Goal: Check status

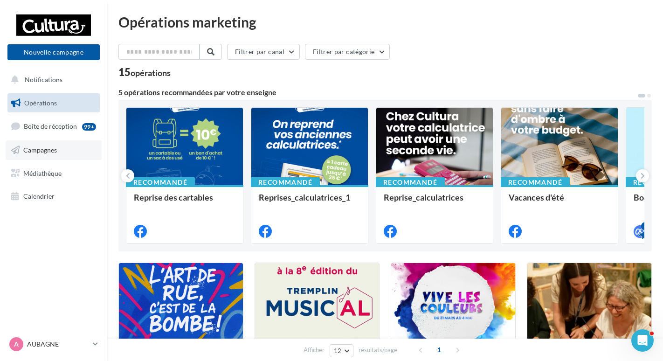
click at [51, 150] on span "Campagnes" at bounding box center [40, 150] width 34 height 8
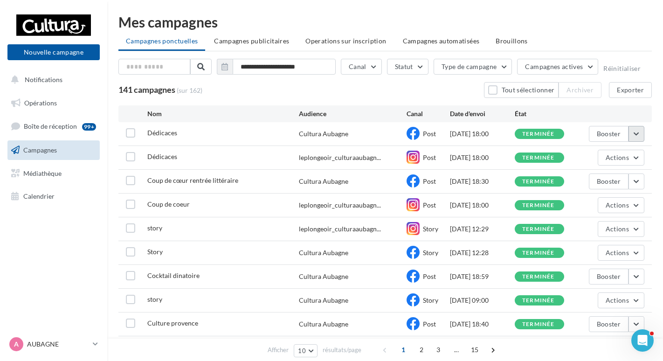
click at [637, 132] on button "button" at bounding box center [637, 134] width 16 height 16
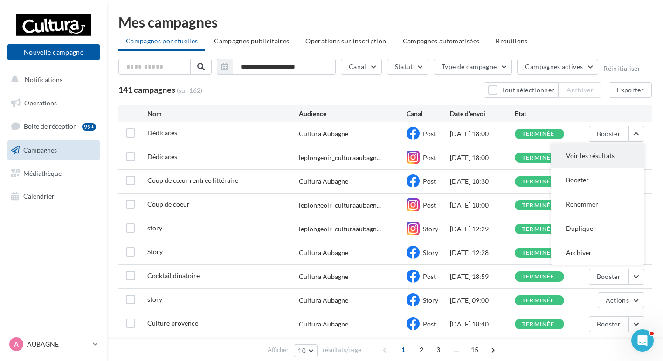
click at [600, 156] on button "Voir les résultats" at bounding box center [597, 156] width 93 height 24
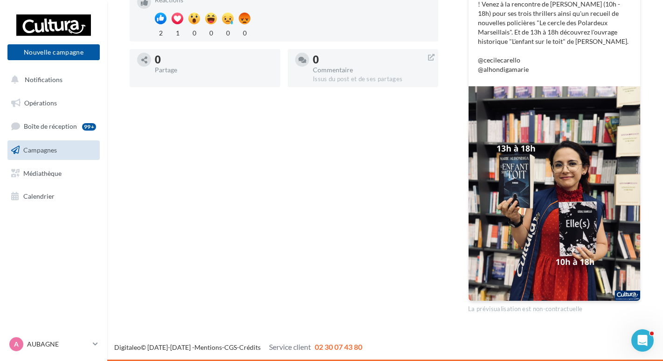
scroll to position [92, 0]
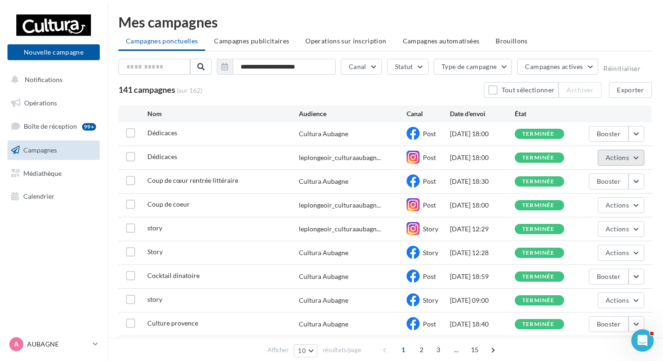
click at [635, 153] on button "Actions" at bounding box center [621, 158] width 47 height 16
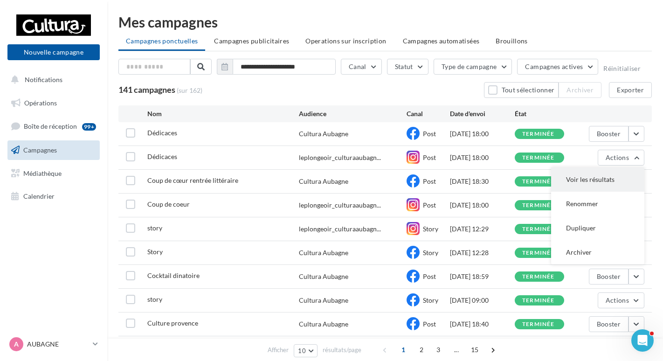
click at [622, 176] on button "Voir les résultats" at bounding box center [597, 179] width 93 height 24
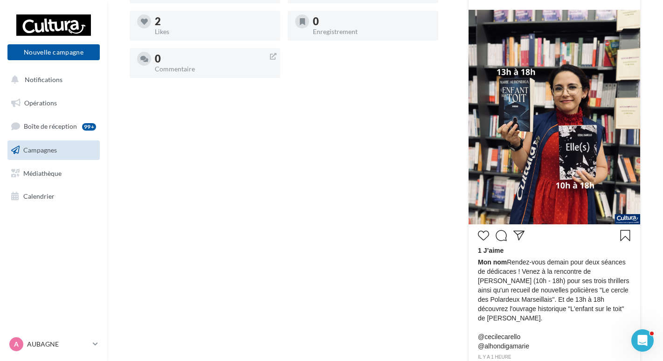
scroll to position [233, 0]
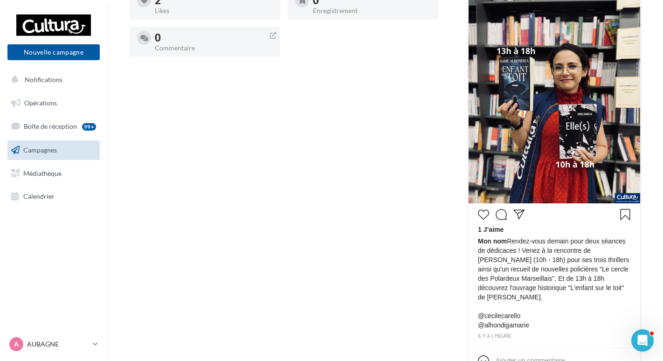
click at [505, 317] on span "Mon nom Rendez-vous demain pour deux séances de dédicaces ! Venez à la rencontr…" at bounding box center [554, 282] width 153 height 93
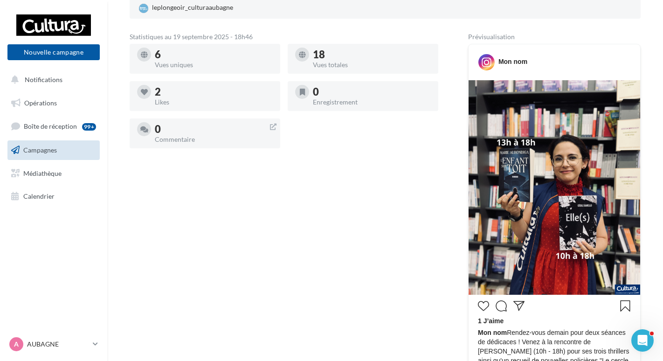
scroll to position [0, 0]
